Goal: Transaction & Acquisition: Purchase product/service

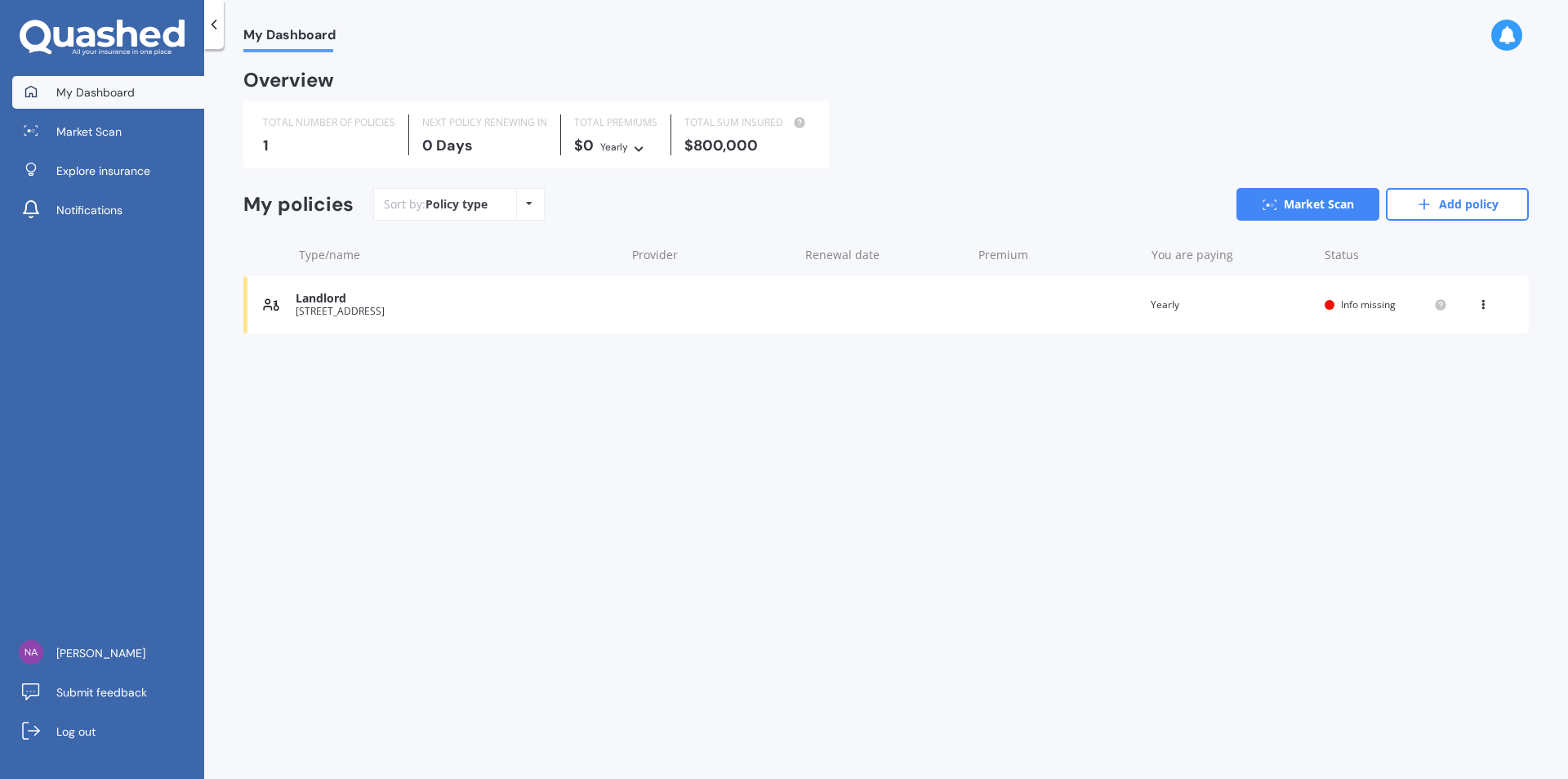
click at [116, 90] on span "My Dashboard" at bounding box center [95, 93] width 78 height 16
click at [97, 169] on span "Explore insurance" at bounding box center [103, 171] width 94 height 16
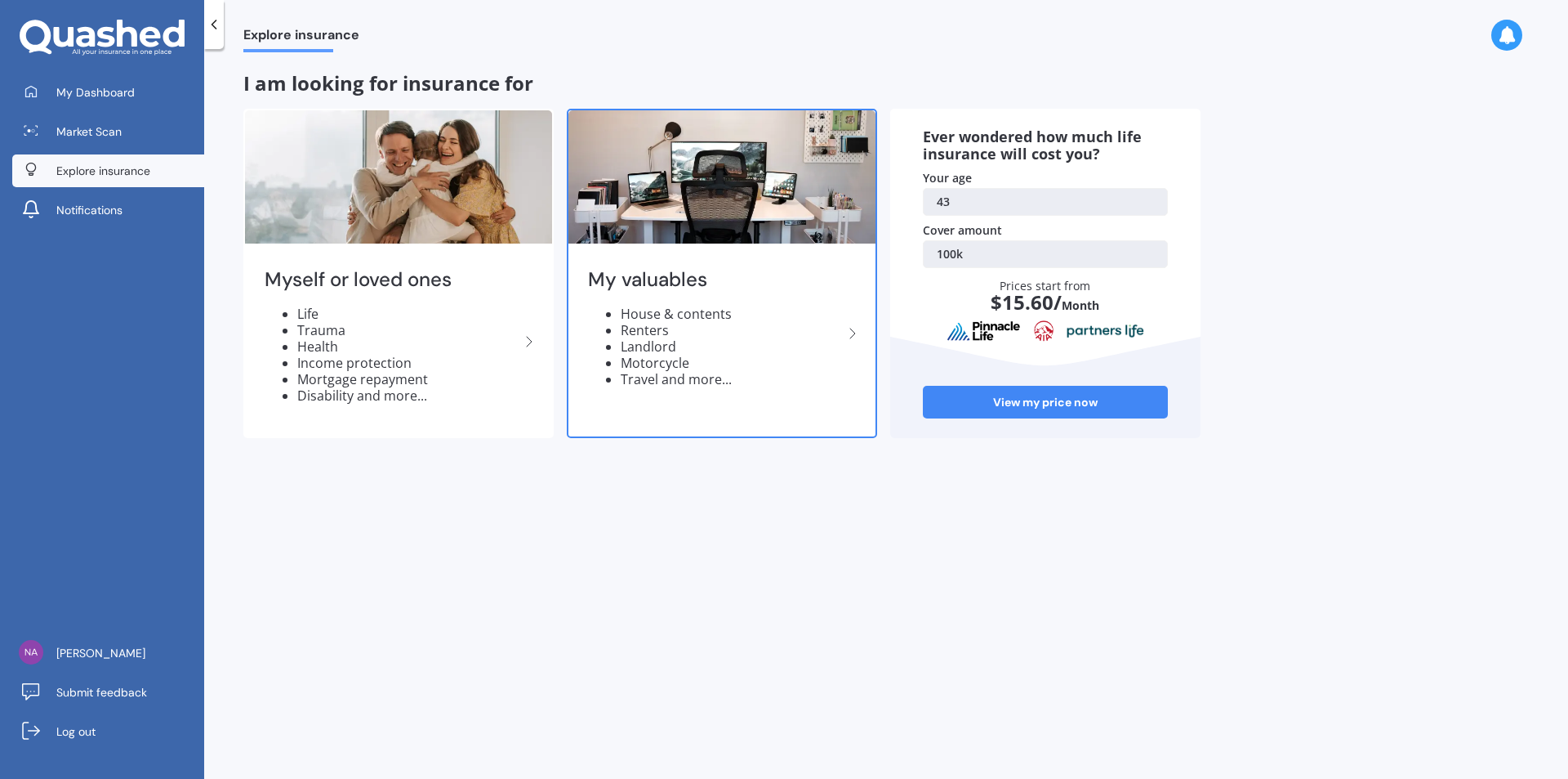
click at [856, 335] on icon at bounding box center [853, 334] width 20 height 20
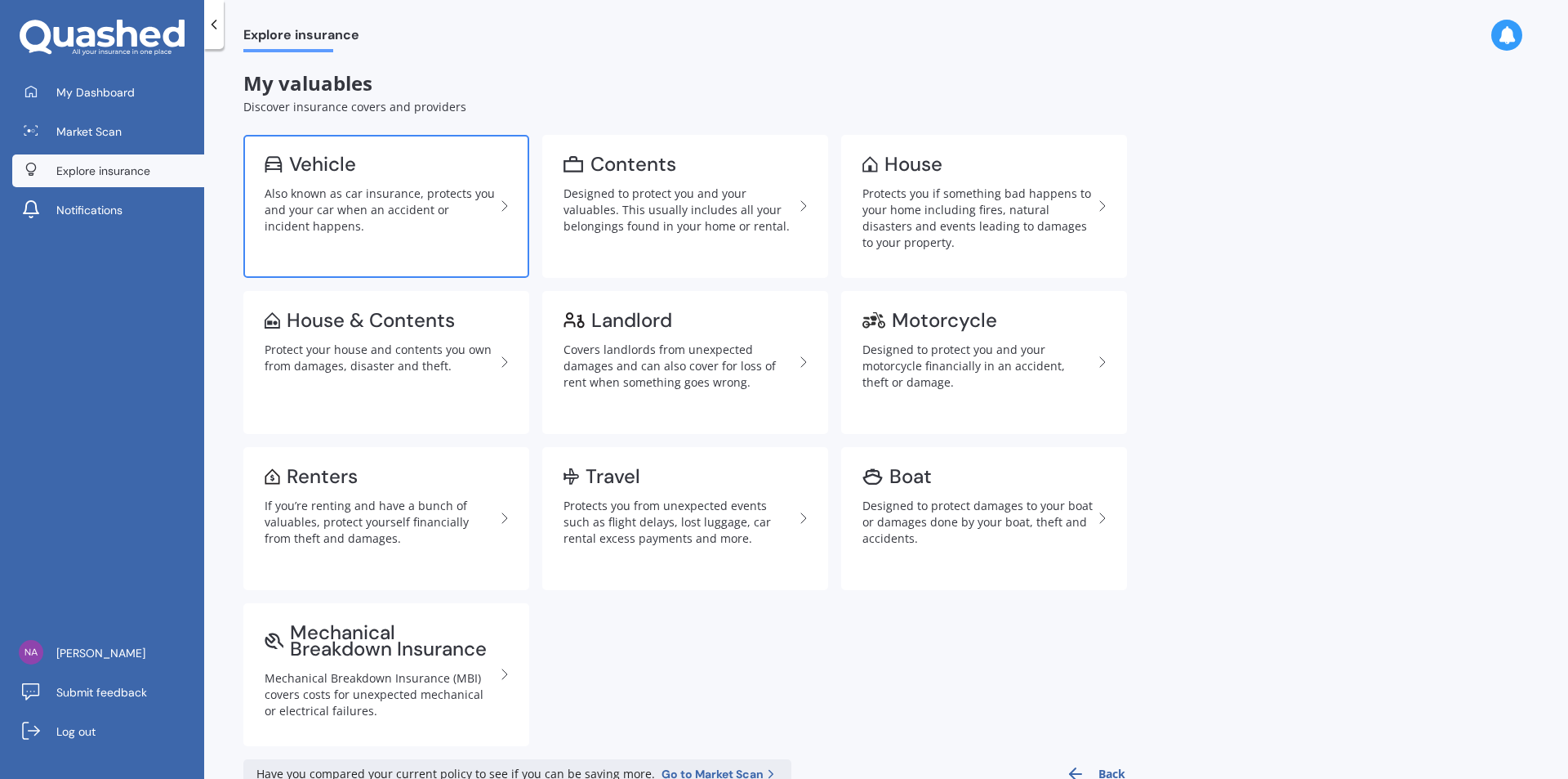
click at [354, 214] on div "Also known as car insurance, protects you and your car when an accident or inci…" at bounding box center [380, 210] width 231 height 49
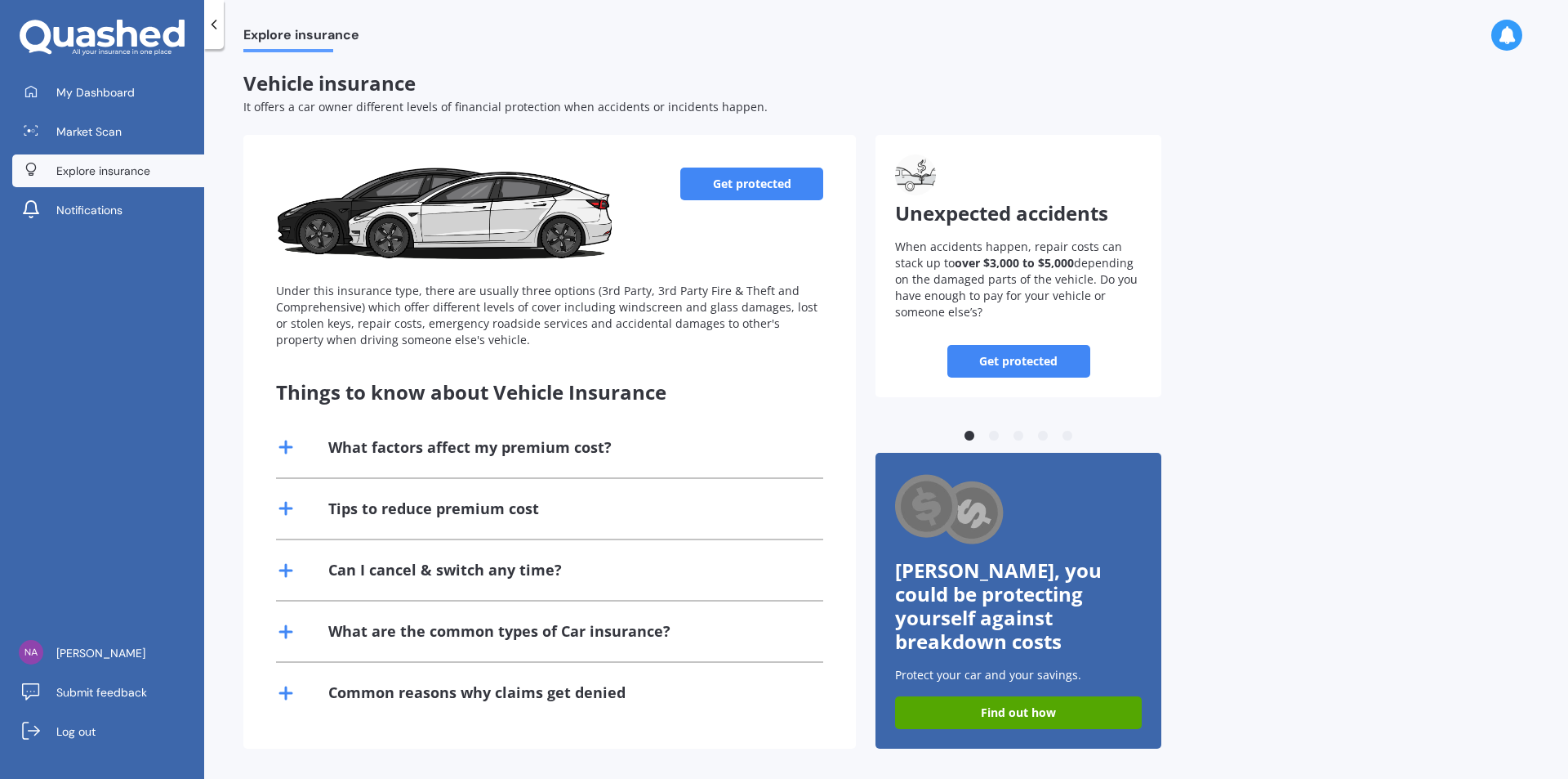
click at [784, 185] on link "Get protected" at bounding box center [751, 184] width 143 height 33
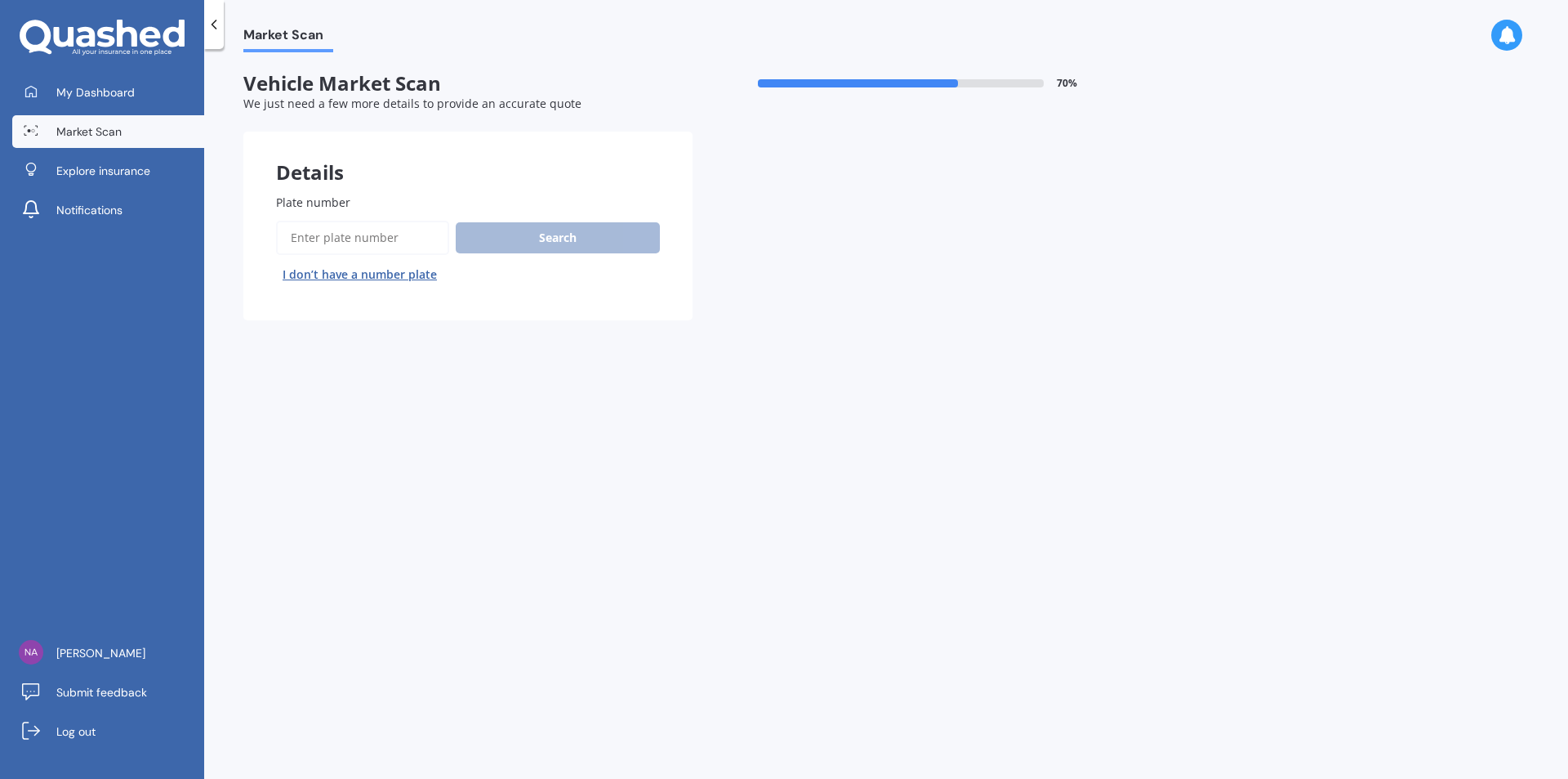
click at [332, 244] on input "Plate number" at bounding box center [362, 238] width 174 height 35
type input "kul148"
click at [511, 254] on button "Search" at bounding box center [558, 238] width 204 height 31
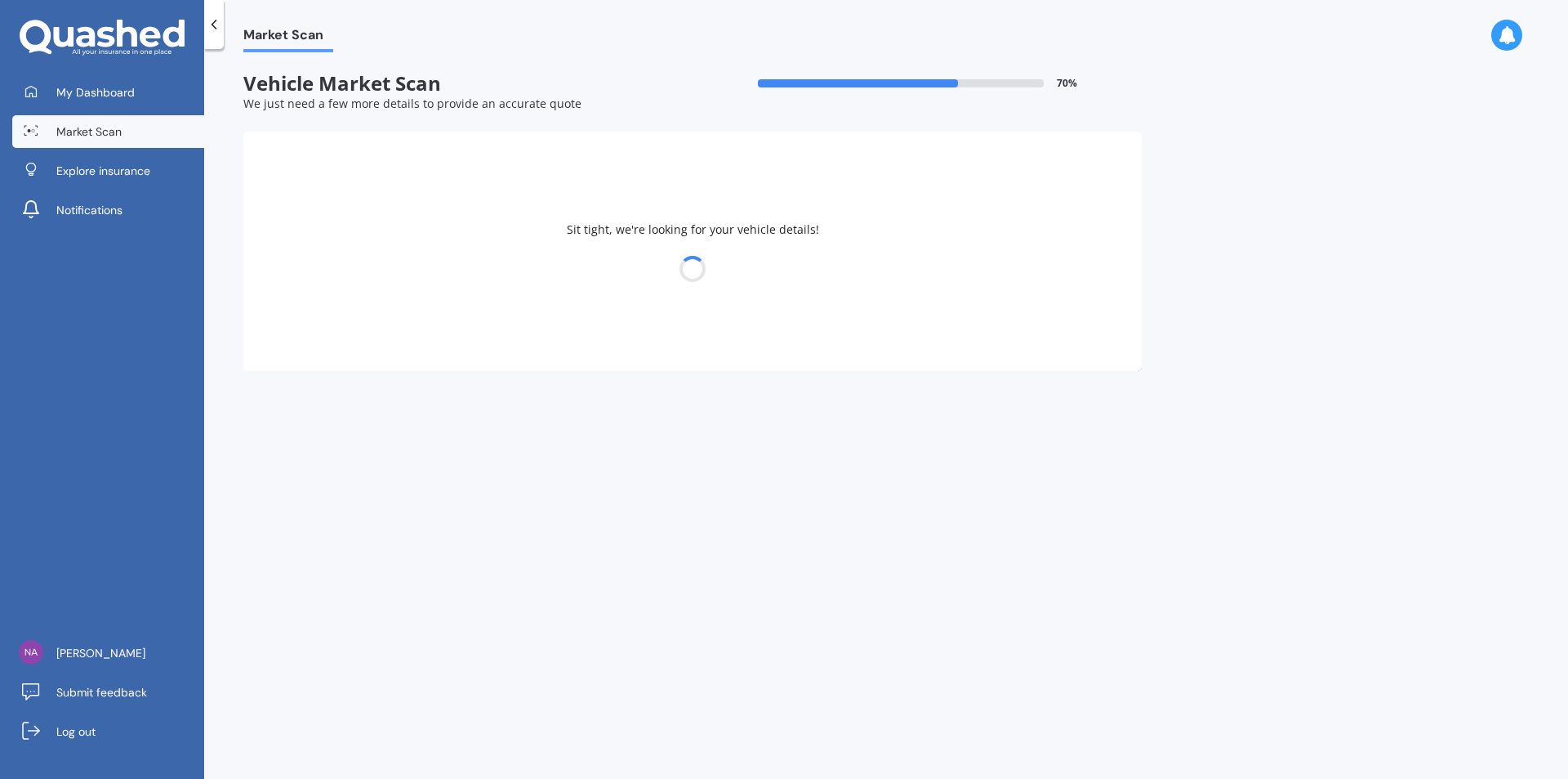
select select "MAZDA"
select select "CX3"
select select "03"
select select "07"
select select "1982"
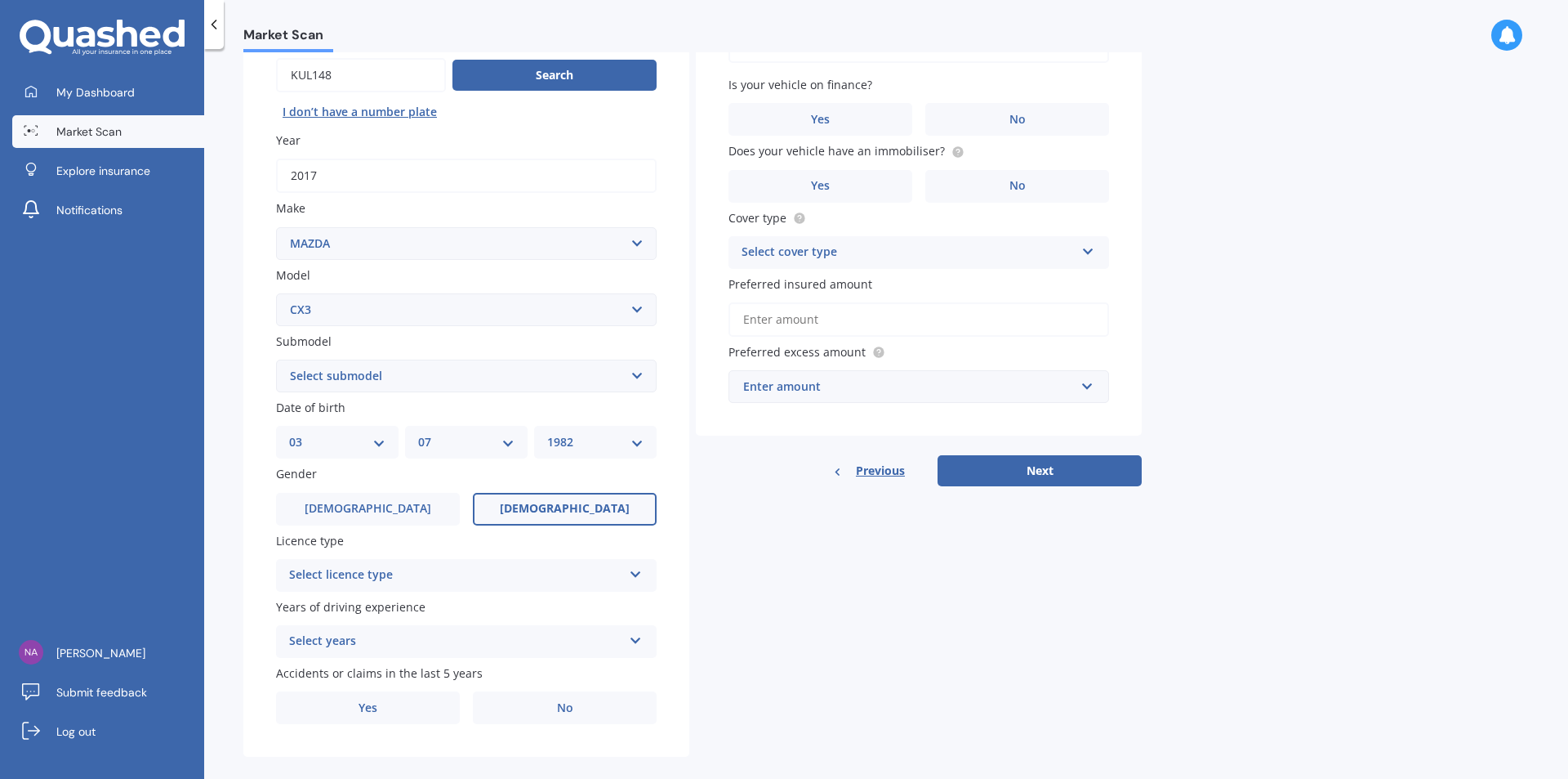
scroll to position [164, 0]
click at [640, 576] on icon at bounding box center [635, 570] width 14 height 12
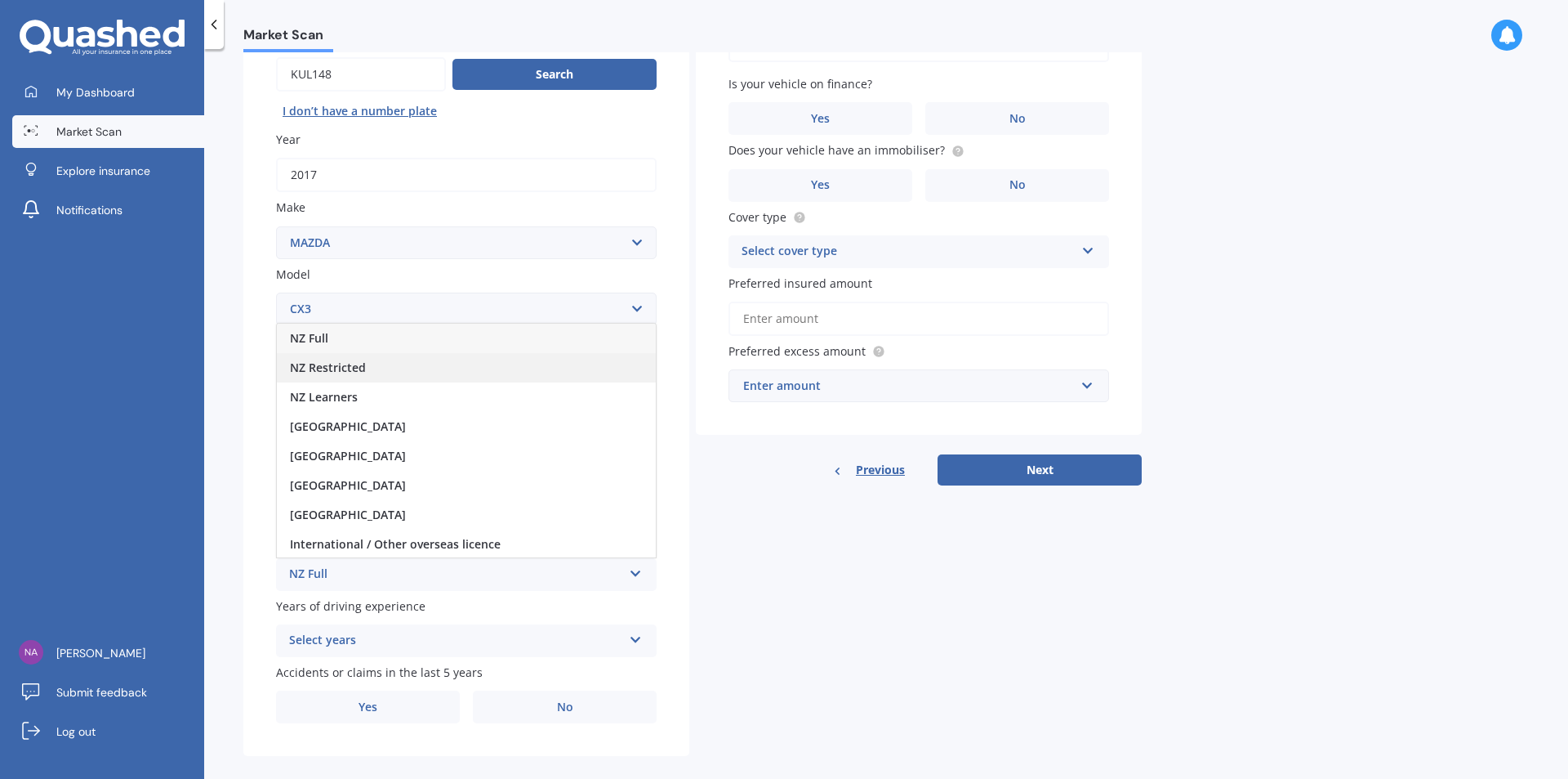
click at [356, 374] on span "NZ Restricted" at bounding box center [328, 367] width 76 height 15
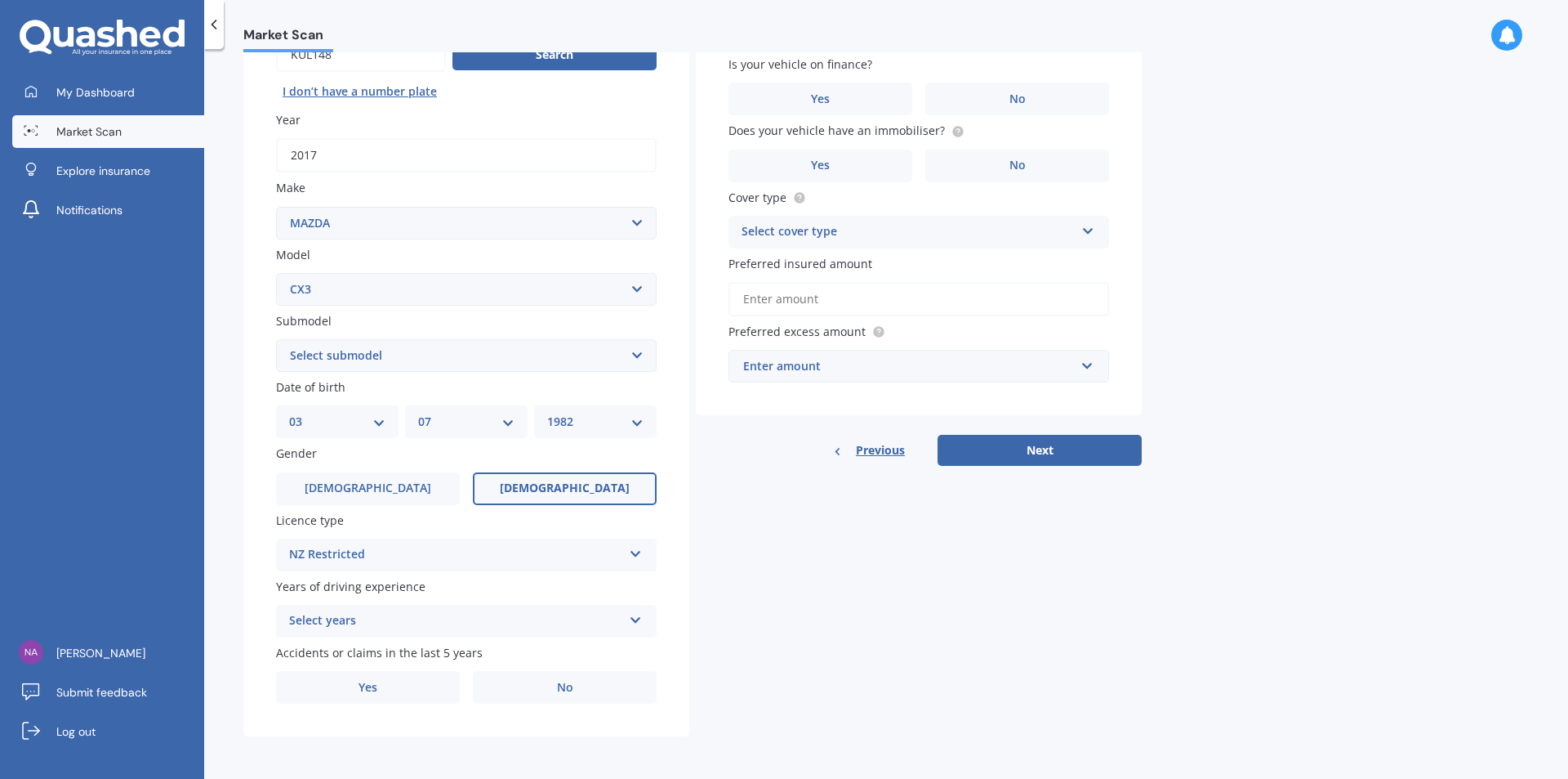
scroll to position [187, 0]
click at [629, 625] on div "Select years 5 or more years 4 years 3 years 2 years 1 year" at bounding box center [466, 621] width 381 height 33
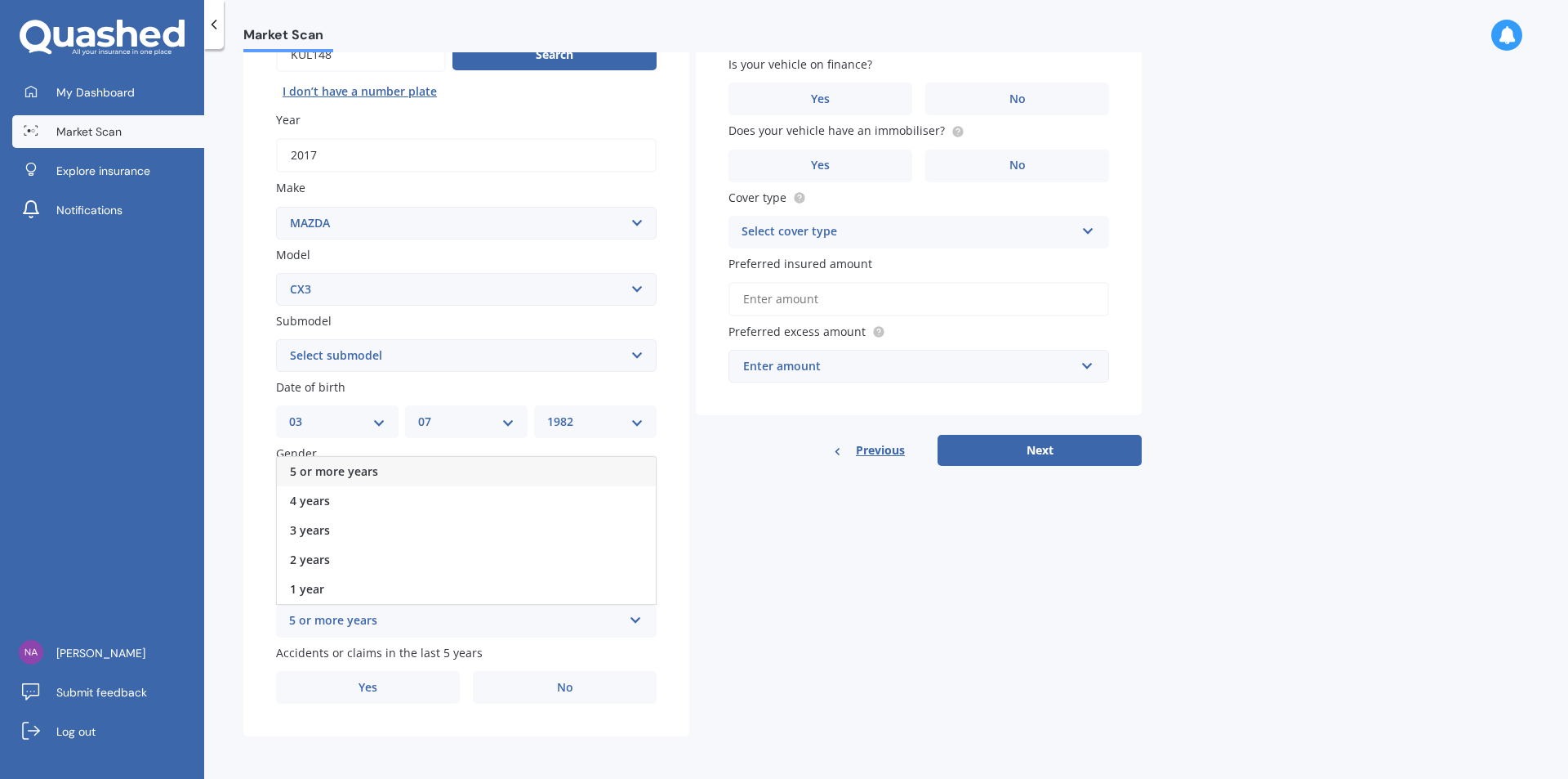
click at [409, 472] on div "5 or more years" at bounding box center [466, 472] width 379 height 29
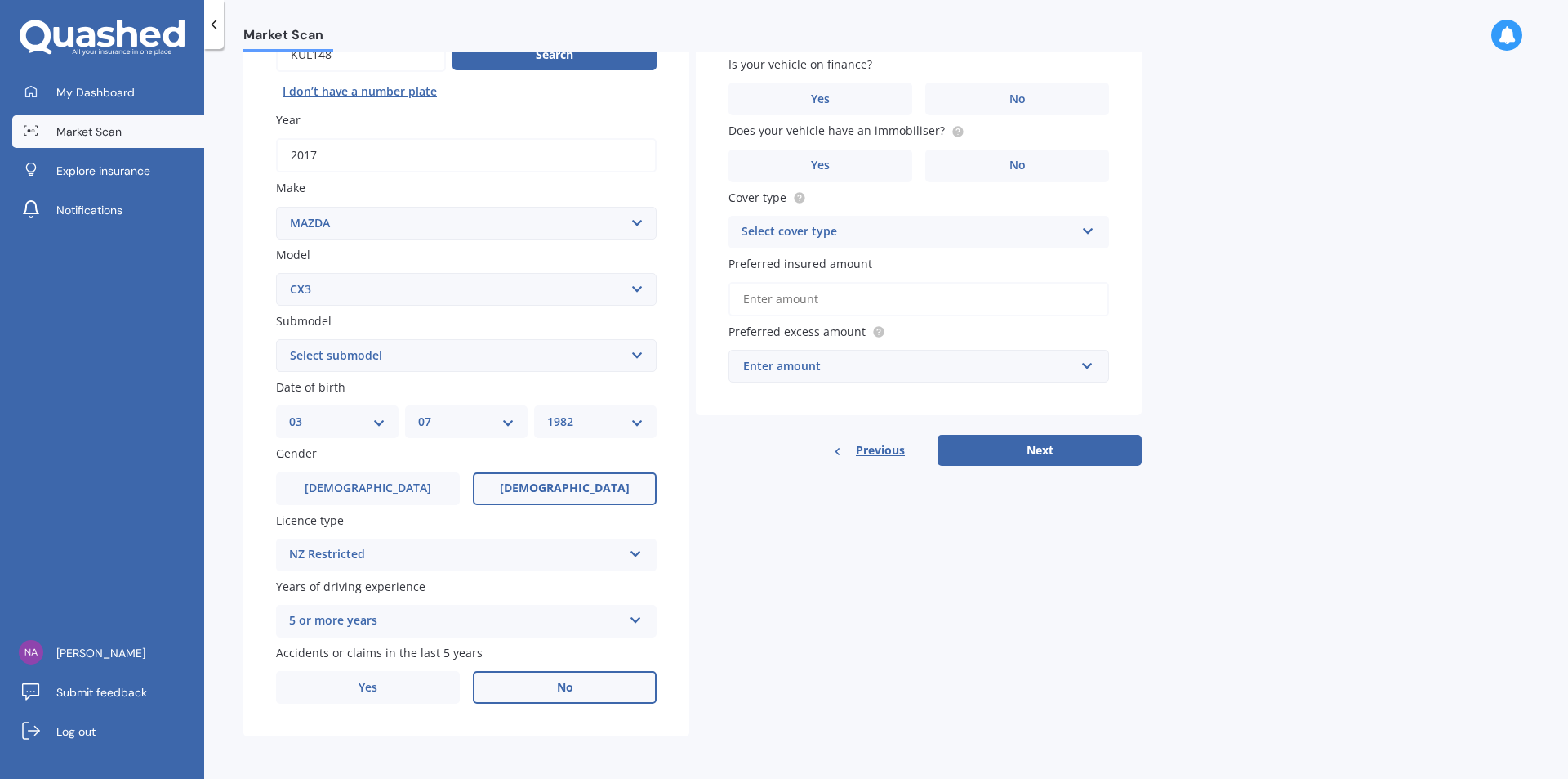
click at [576, 692] on label "No" at bounding box center [565, 687] width 184 height 33
click at [0, 0] on input "No" at bounding box center [0, 0] width 0 height 0
click at [994, 91] on label "No" at bounding box center [1017, 99] width 184 height 33
click at [0, 0] on input "No" at bounding box center [0, 0] width 0 height 0
click at [1010, 161] on span "No" at bounding box center [1017, 165] width 16 height 14
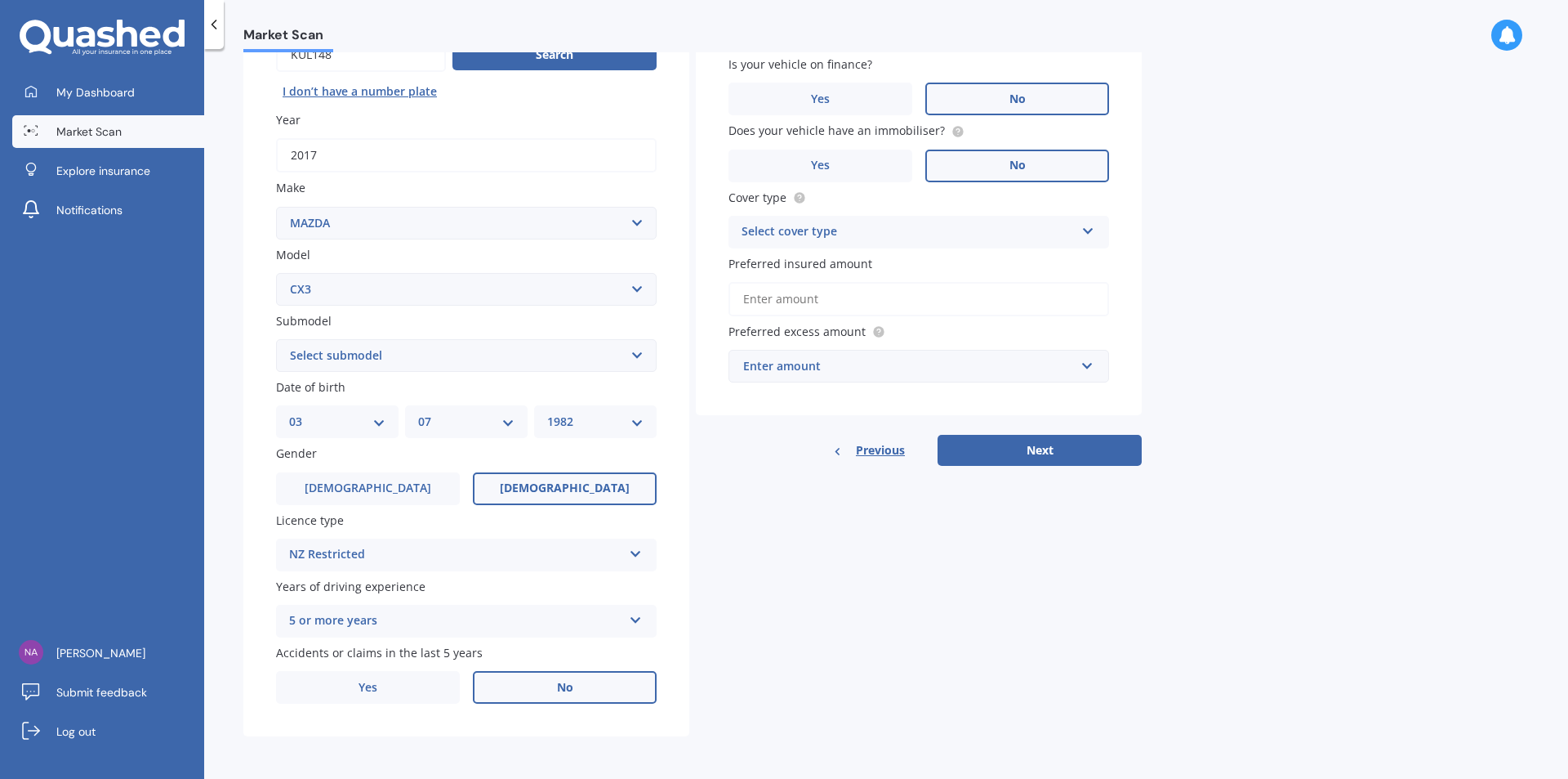
click at [0, 0] on input "No" at bounding box center [0, 0] width 0 height 0
click at [943, 239] on div "Select cover type Comprehensive Third Party, Fire & Theft Third Party" at bounding box center [918, 232] width 381 height 33
click at [878, 295] on div "Third Party, Fire & Theft" at bounding box center [918, 294] width 379 height 29
click at [797, 295] on input "Preferred insured amount" at bounding box center [918, 299] width 381 height 35
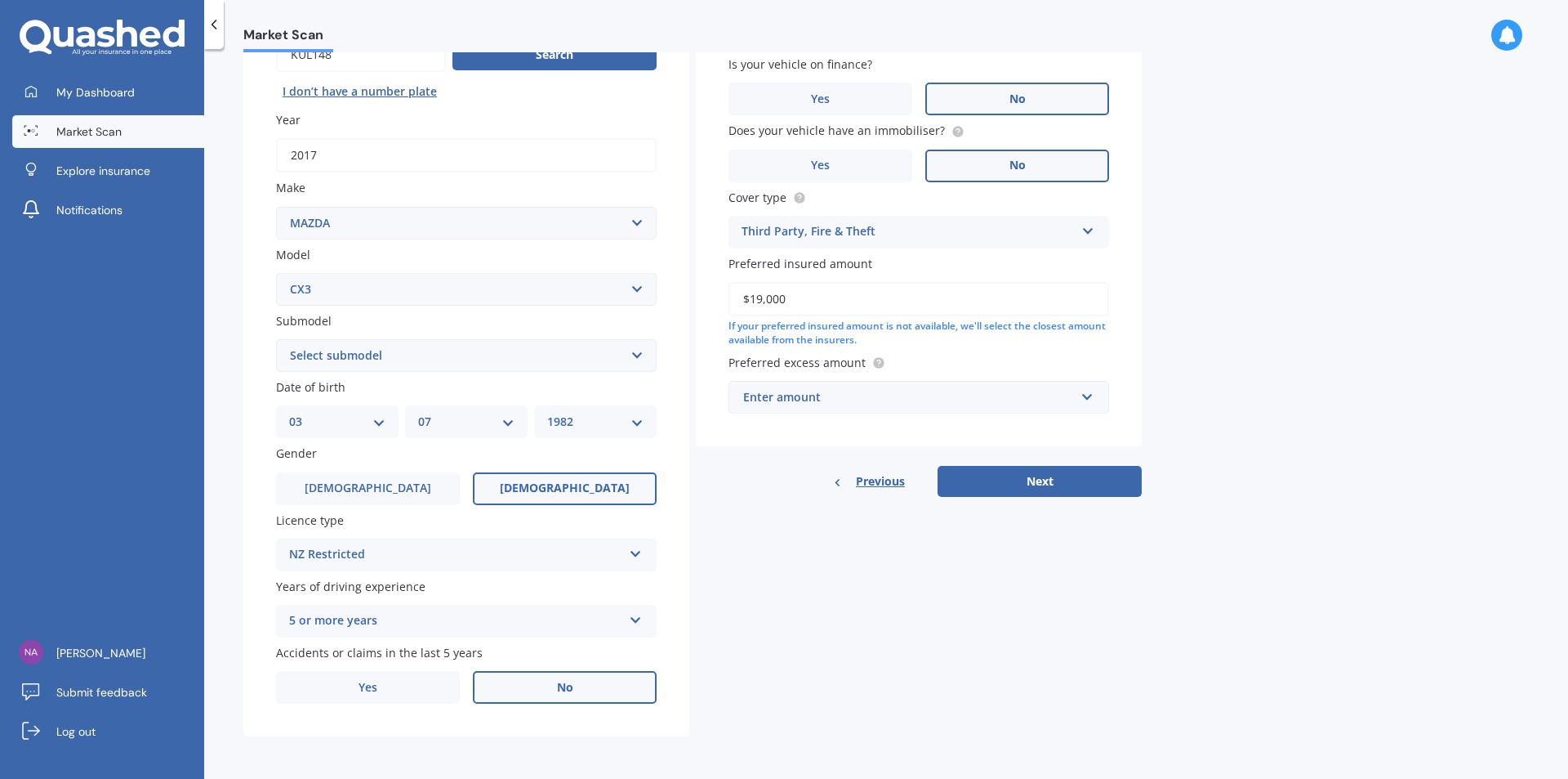
type input "$19,000"
click at [1099, 330] on div "If your preferred insured amount is not available, we'll select the closest amo…" at bounding box center [918, 334] width 381 height 28
click at [1084, 399] on input "text" at bounding box center [913, 397] width 366 height 31
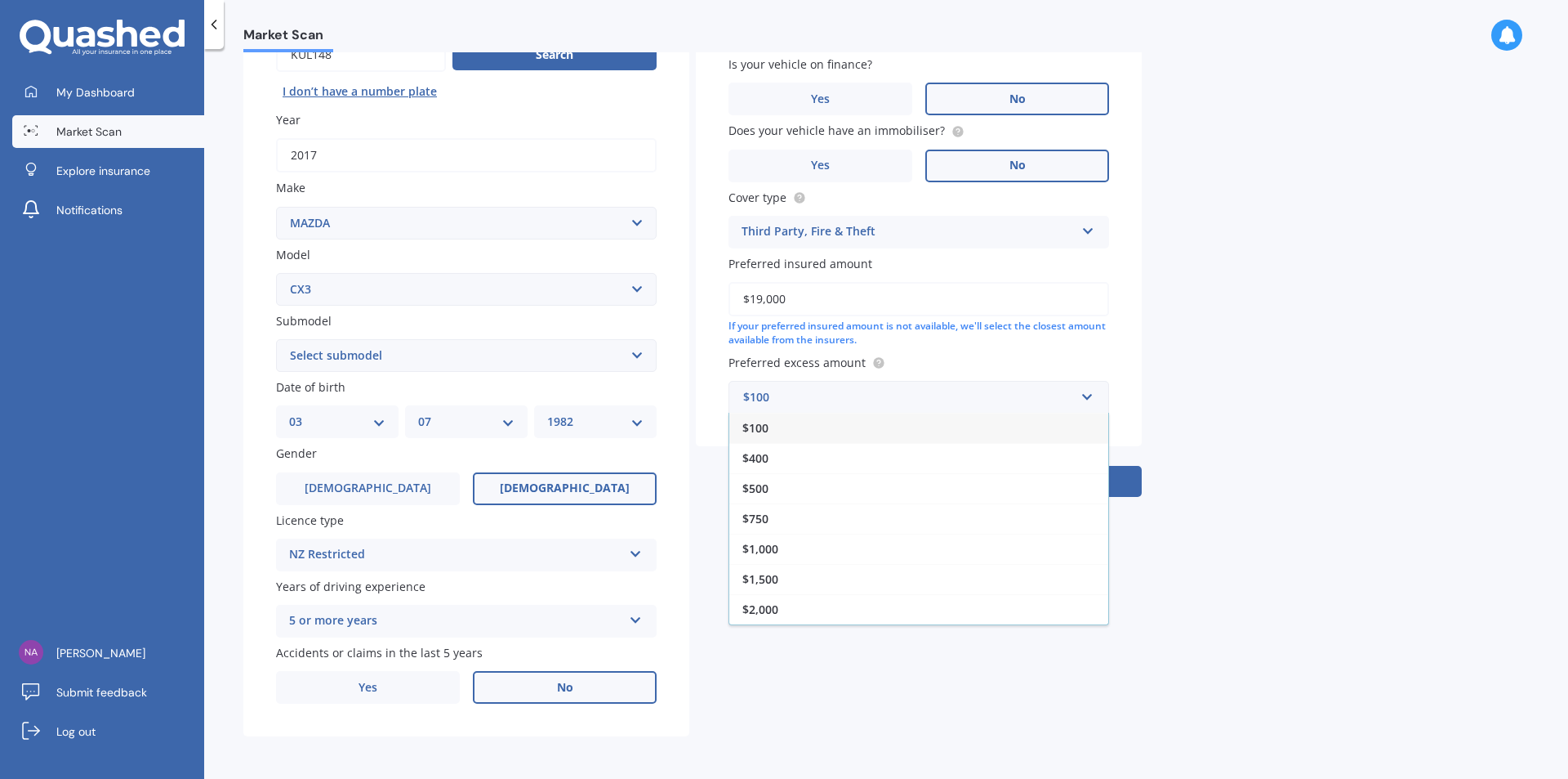
click at [769, 524] on div "$750" at bounding box center [918, 518] width 379 height 30
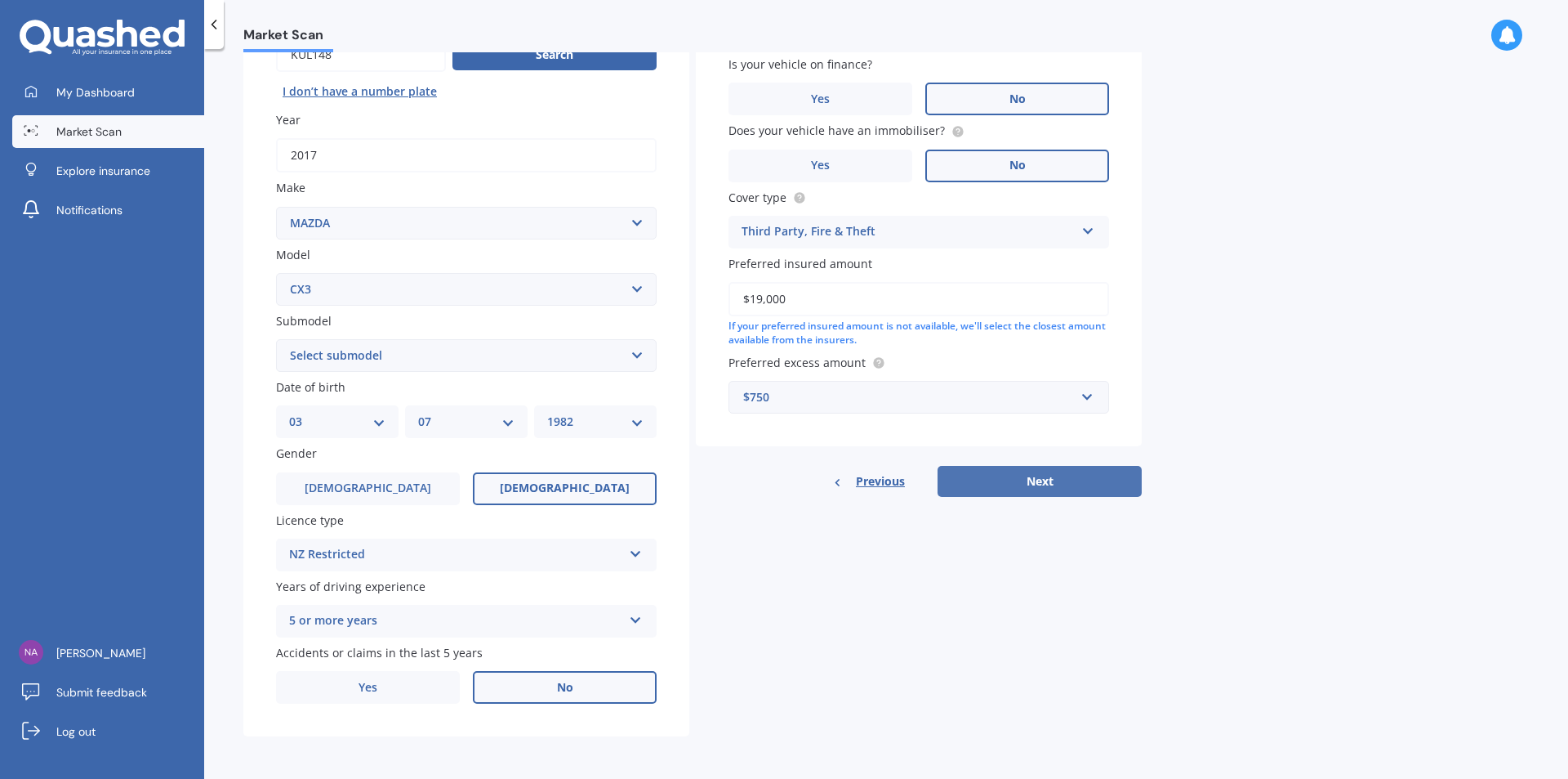
click at [1035, 482] on button "Next" at bounding box center [1039, 481] width 204 height 31
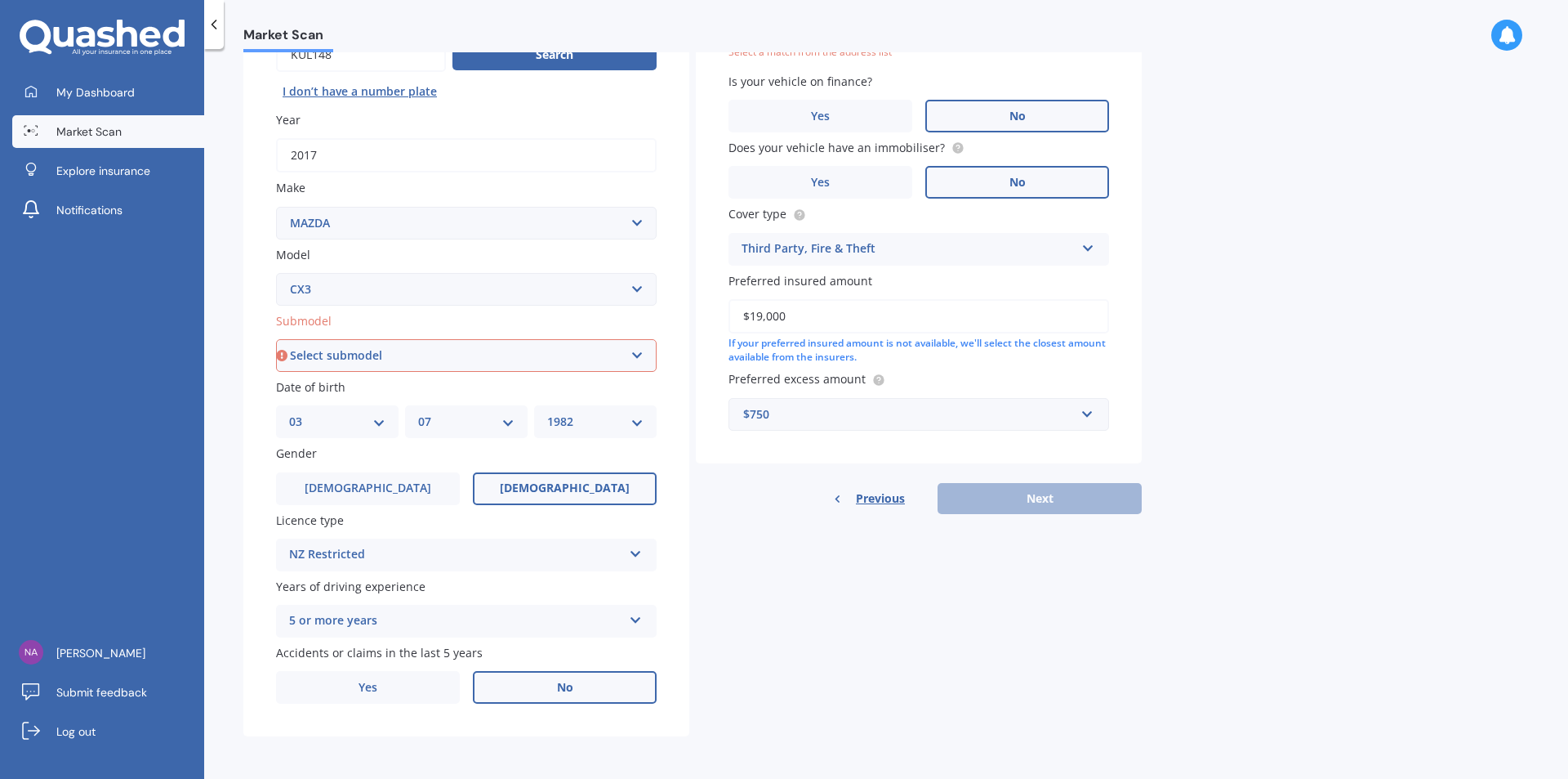
click at [636, 350] on select "Select submodel (All other) AWD 1.5L GSX diesel AWD 1.5L limited diesel AWD 2.0…" at bounding box center [466, 355] width 381 height 33
click at [635, 354] on select "Select submodel (All other) AWD 1.5L GSX diesel AWD 1.5L limited diesel AWD 2.0…" at bounding box center [466, 355] width 381 height 33
select select "AWD 2.0L GSX PETROL"
click at [276, 339] on select "Select submodel (All other) AWD 1.5L GSX diesel AWD 1.5L limited diesel AWD 2.0…" at bounding box center [466, 355] width 381 height 33
click at [772, 640] on div "Details Plate number Search I don’t have a number plate Year [DATE] Make Select…" at bounding box center [692, 343] width 898 height 789
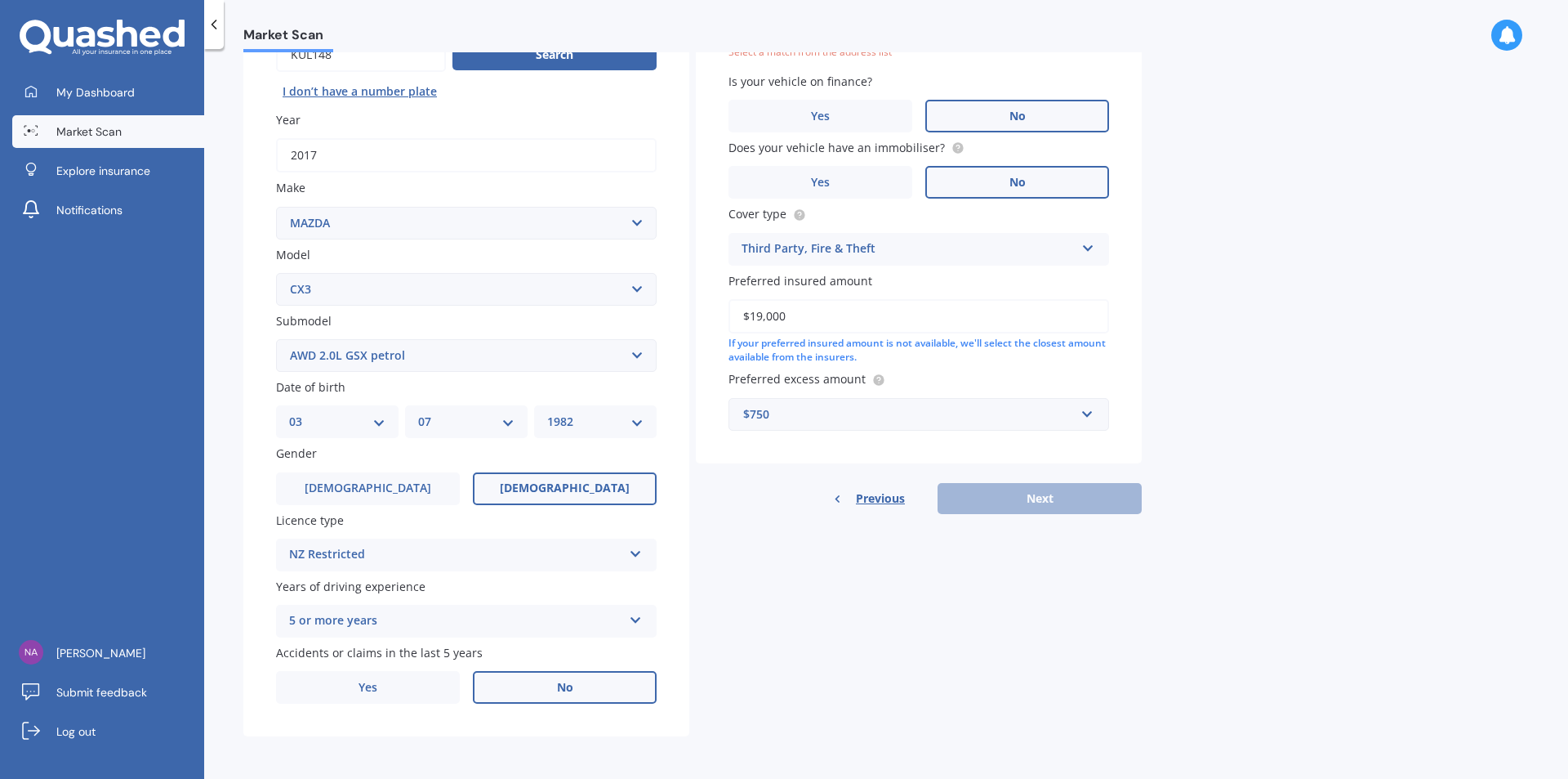
click at [1033, 502] on div "Previous Next" at bounding box center [918, 498] width 446 height 31
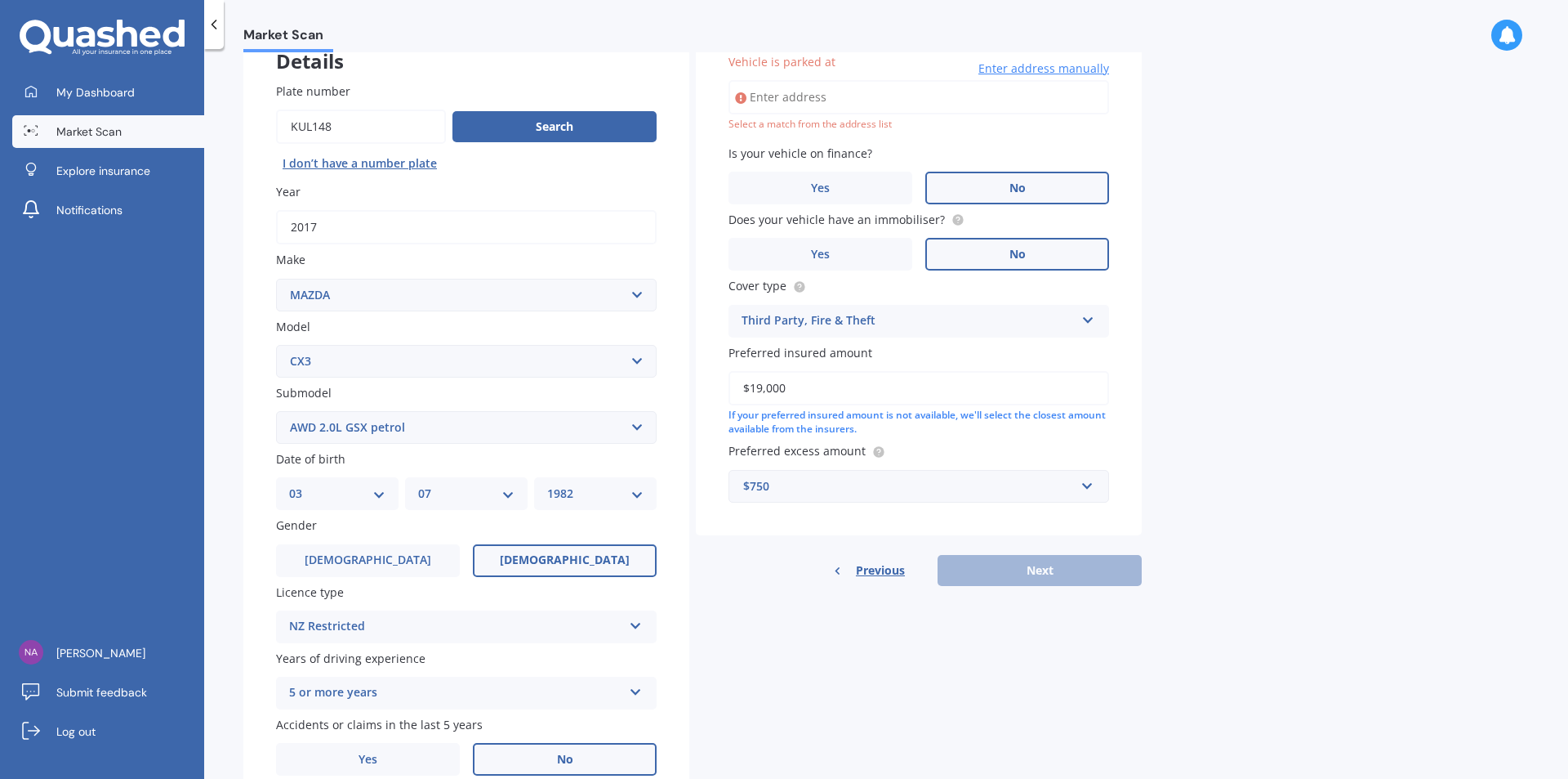
scroll to position [0, 0]
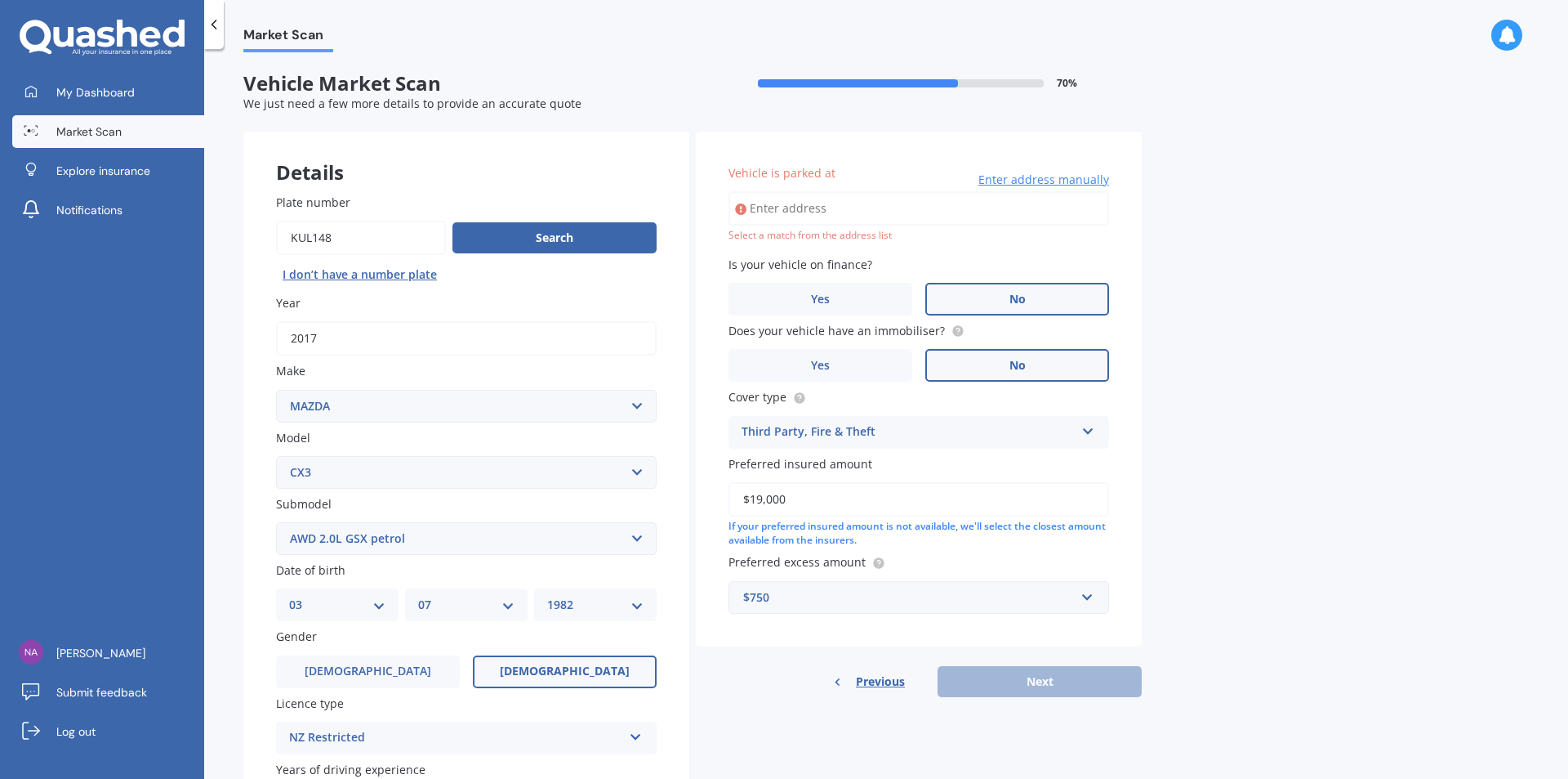
click at [794, 212] on input "Vehicle is parked at" at bounding box center [918, 208] width 381 height 35
type input "[STREET_ADDRESS]"
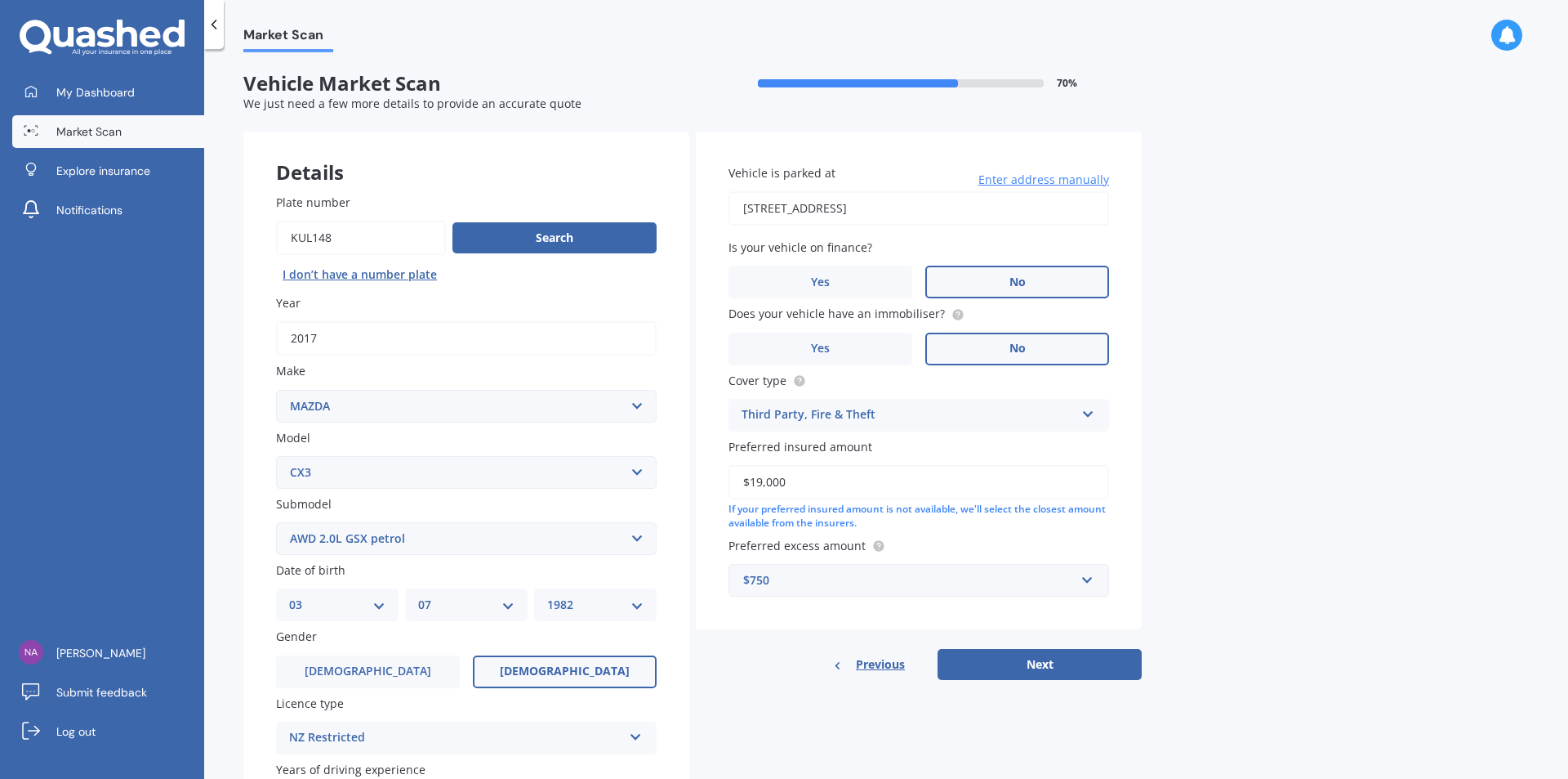
scroll to position [187, 0]
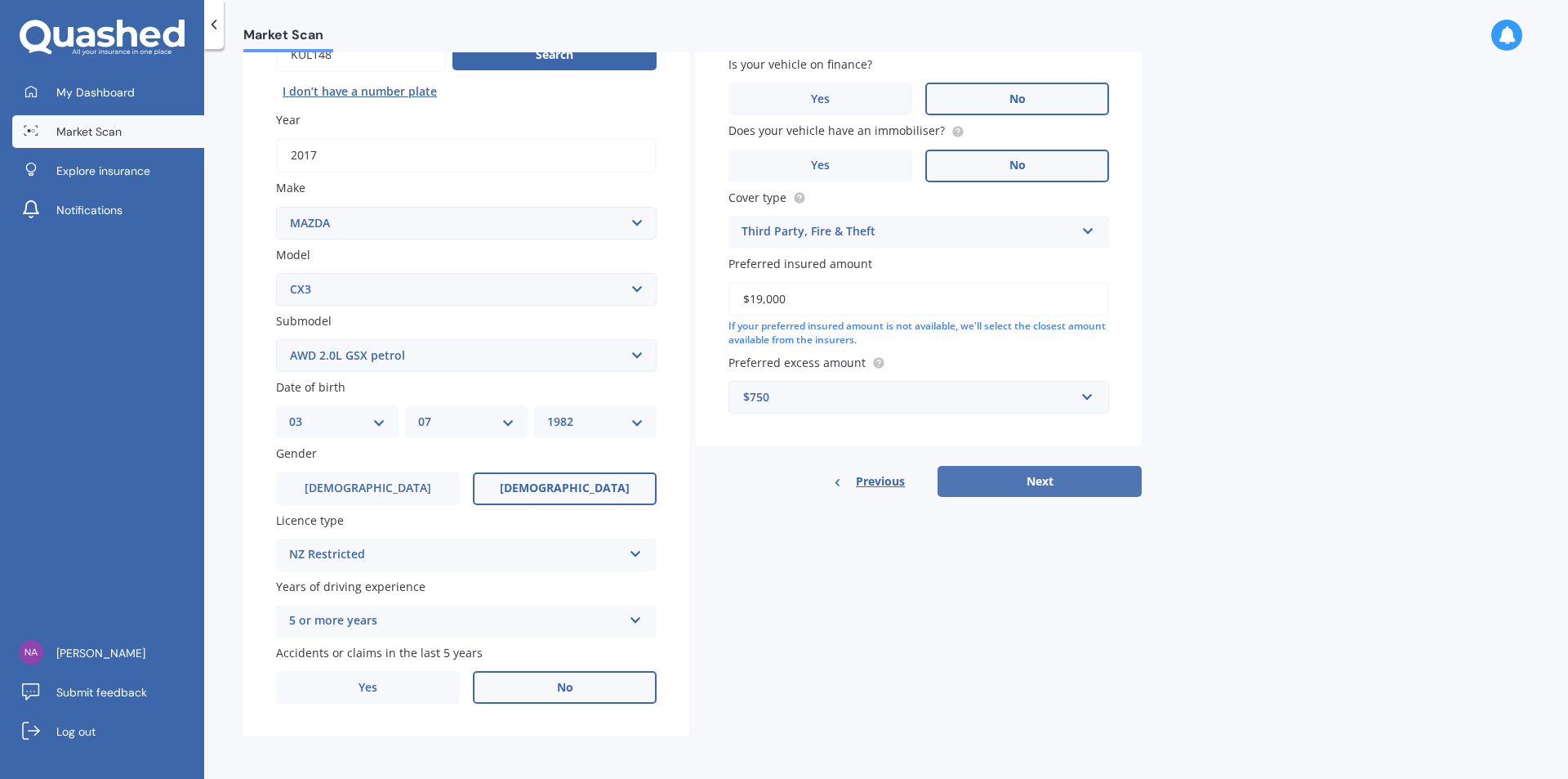
click at [1030, 473] on button "Next" at bounding box center [1039, 481] width 204 height 31
select select "03"
select select "07"
select select "1982"
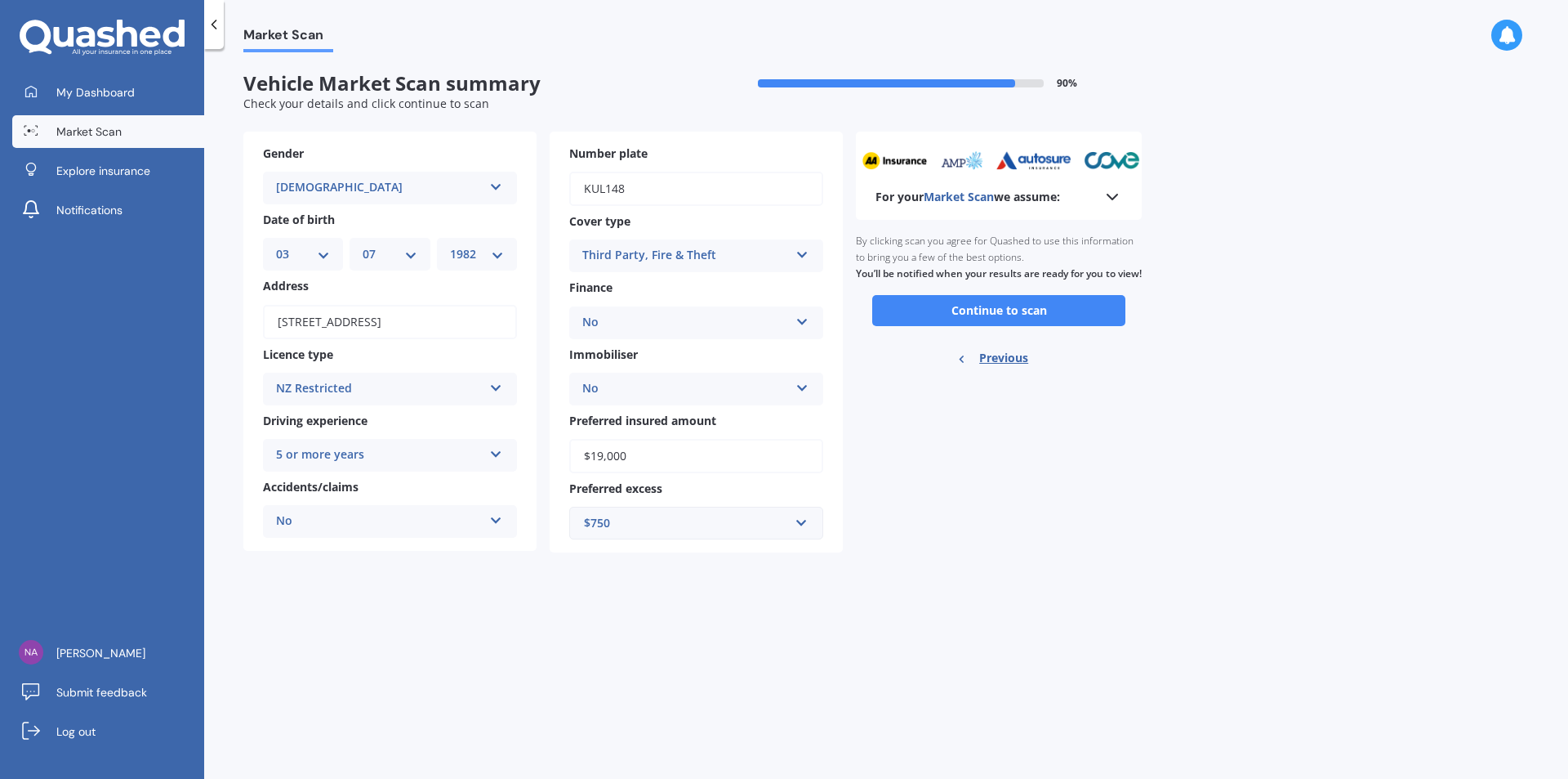
scroll to position [0, 0]
click at [1027, 326] on button "Continue to scan" at bounding box center [998, 311] width 253 height 31
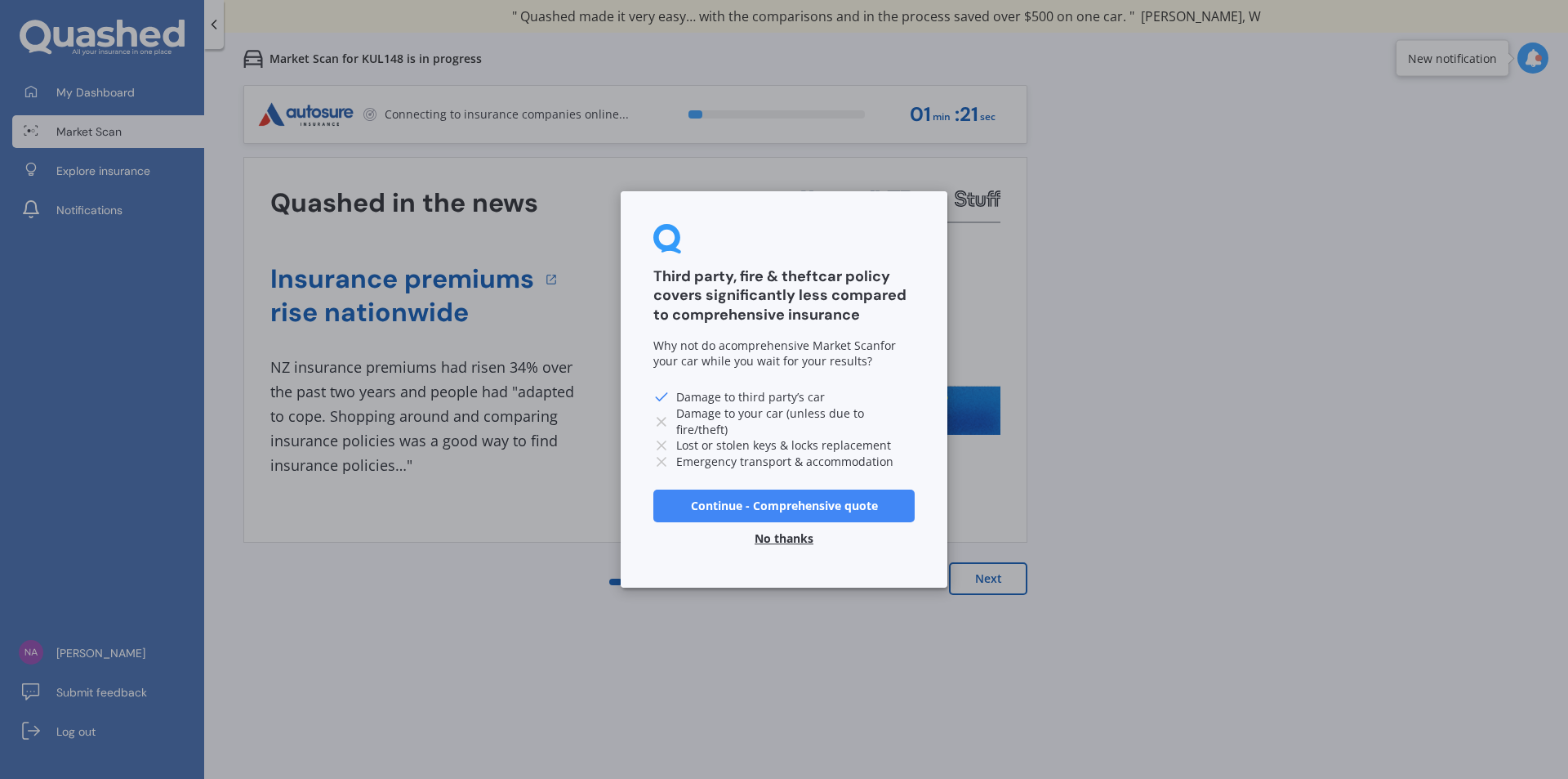
click at [787, 536] on button "No thanks" at bounding box center [784, 539] width 78 height 33
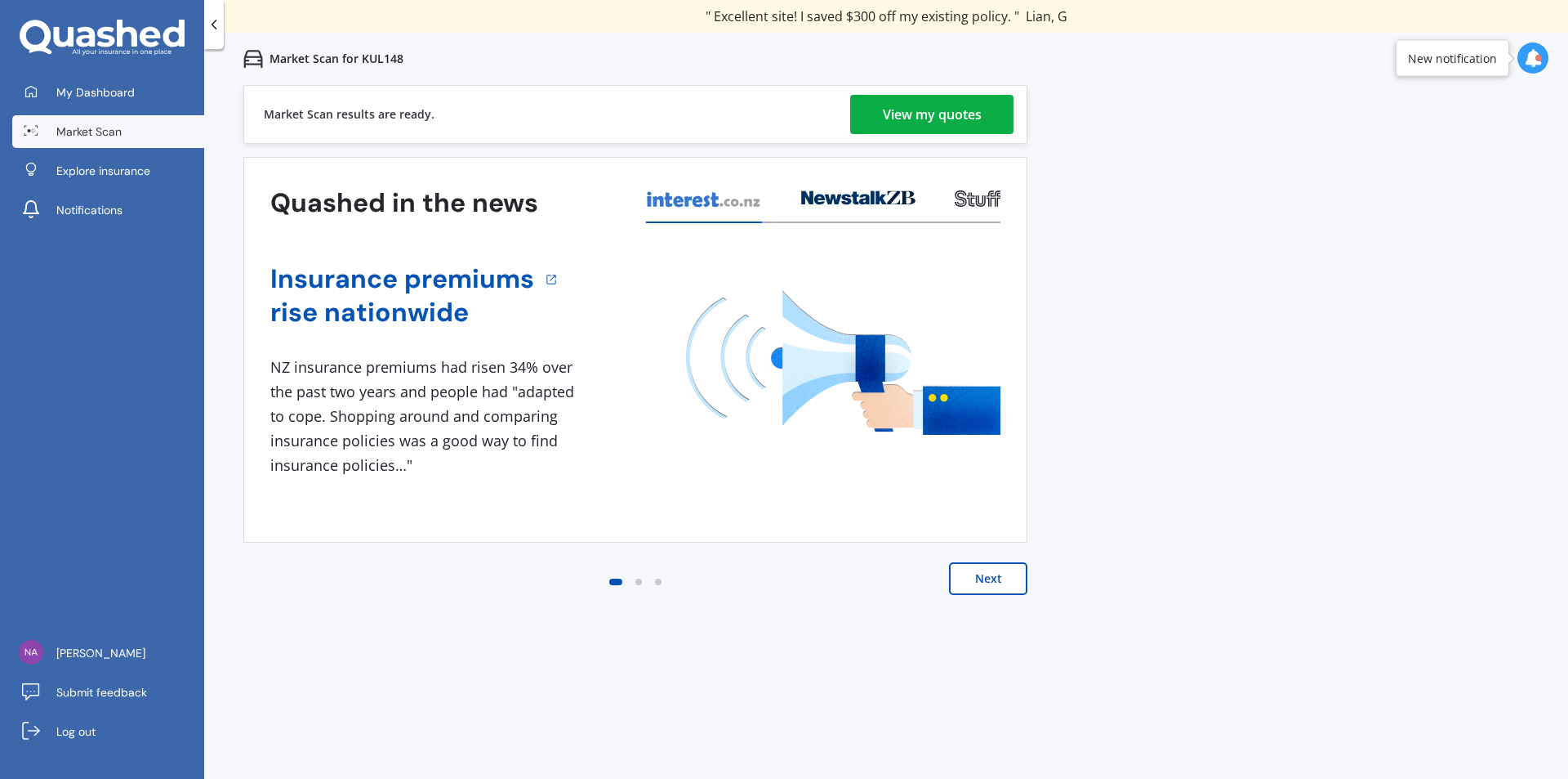
click at [927, 103] on div "View my quotes" at bounding box center [932, 114] width 99 height 39
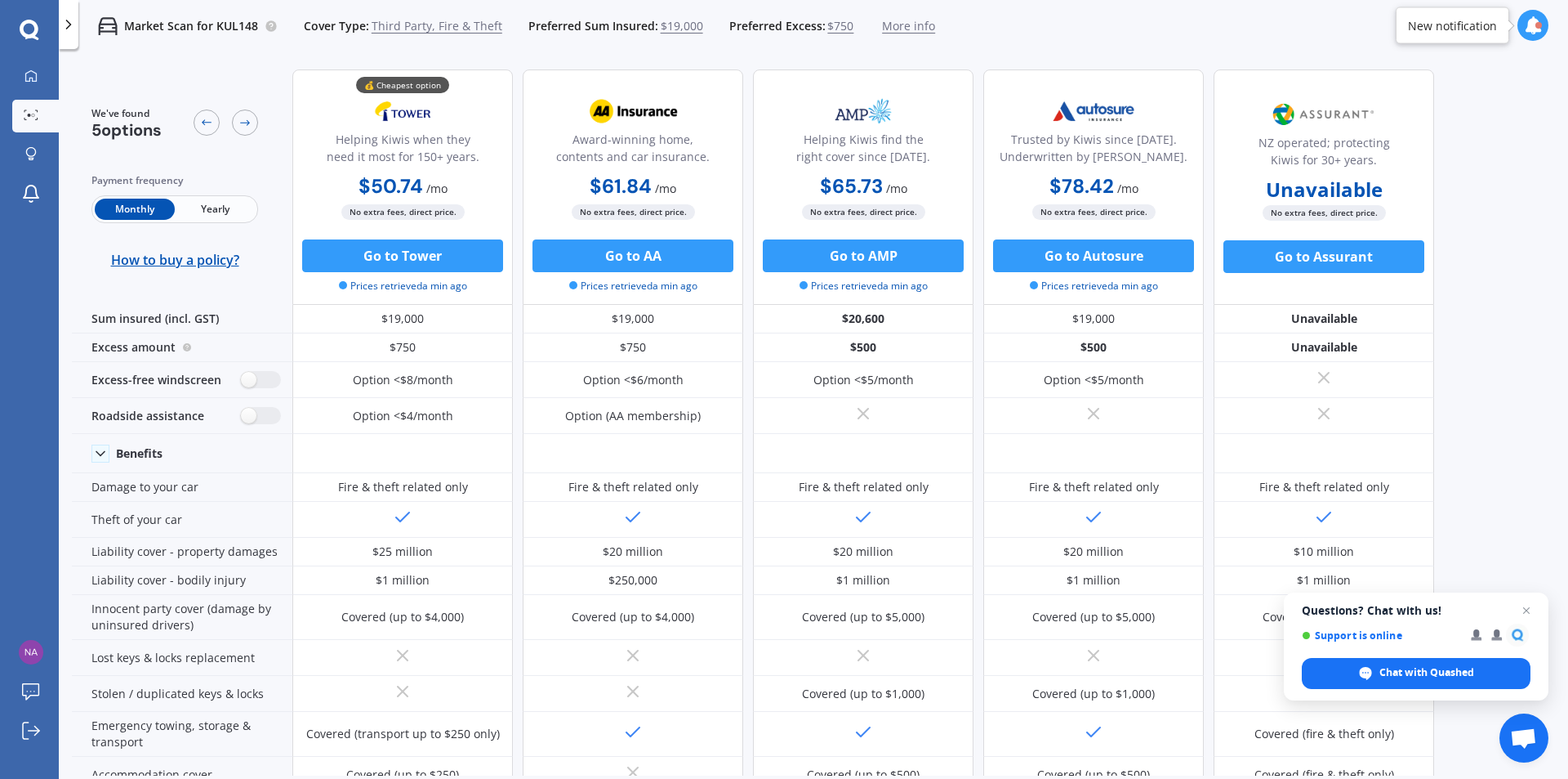
click at [212, 214] on span "Yearly" at bounding box center [214, 208] width 80 height 21
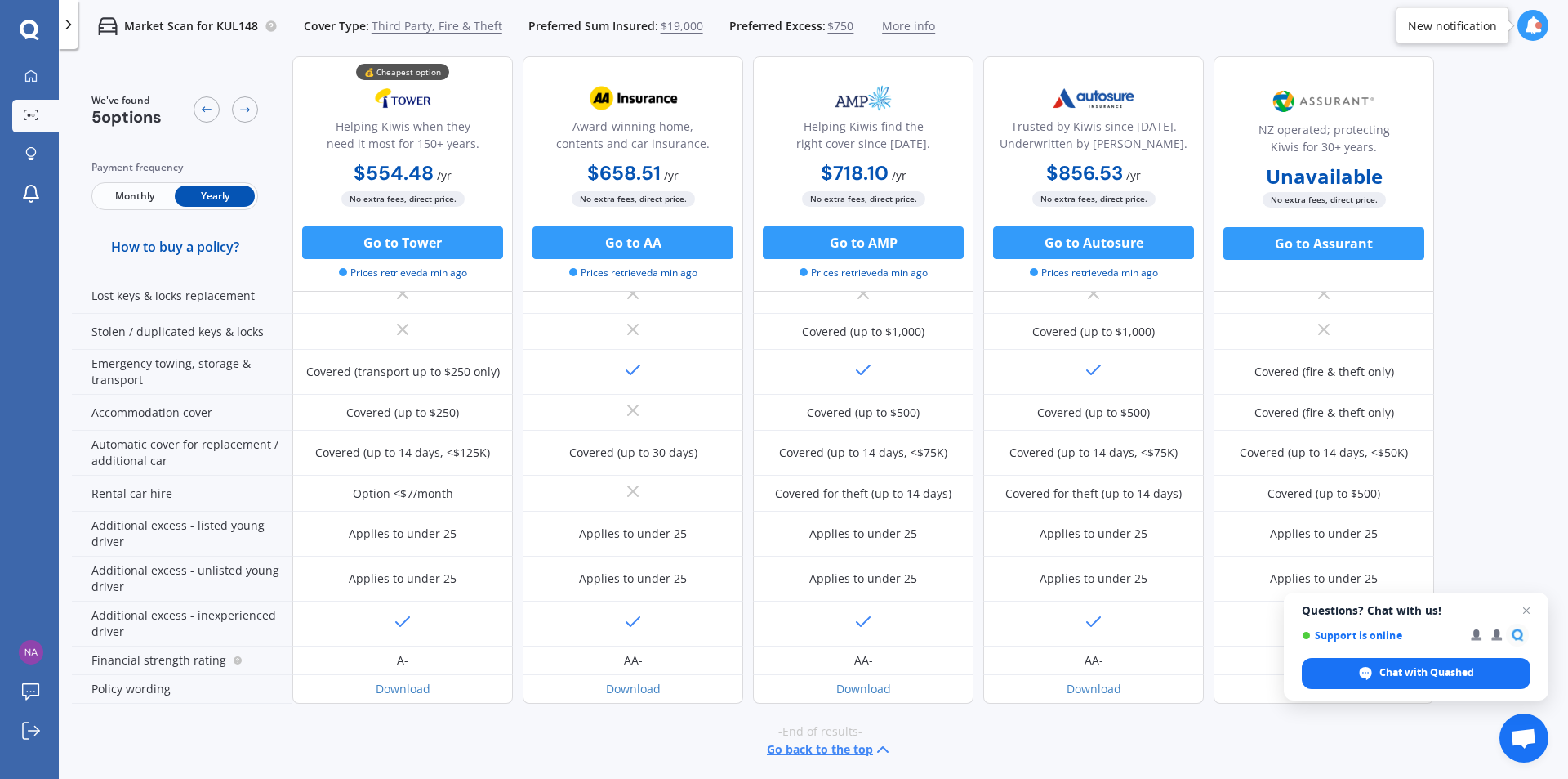
scroll to position [117, 0]
